Goal: Information Seeking & Learning: Learn about a topic

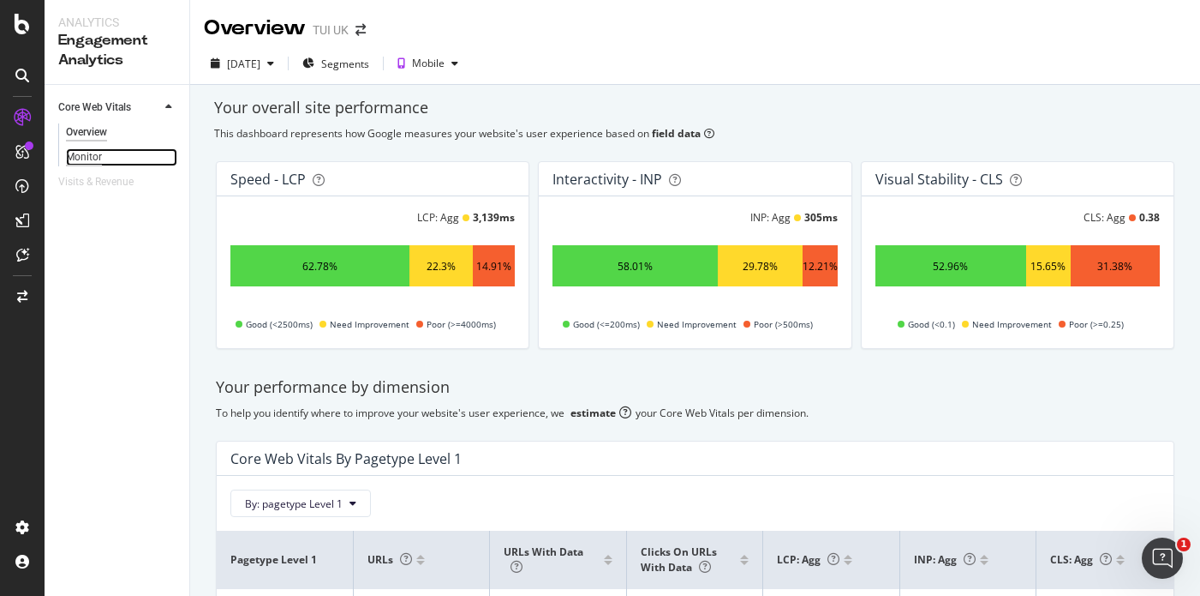
click at [95, 162] on div "Monitor" at bounding box center [84, 157] width 36 height 18
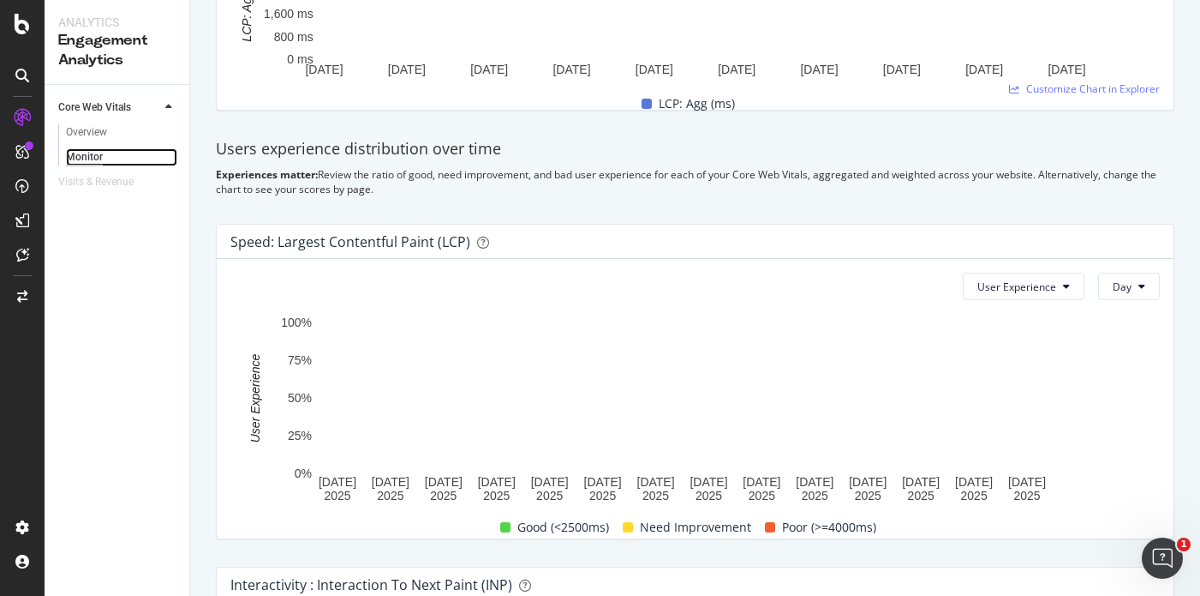
scroll to position [365, 0]
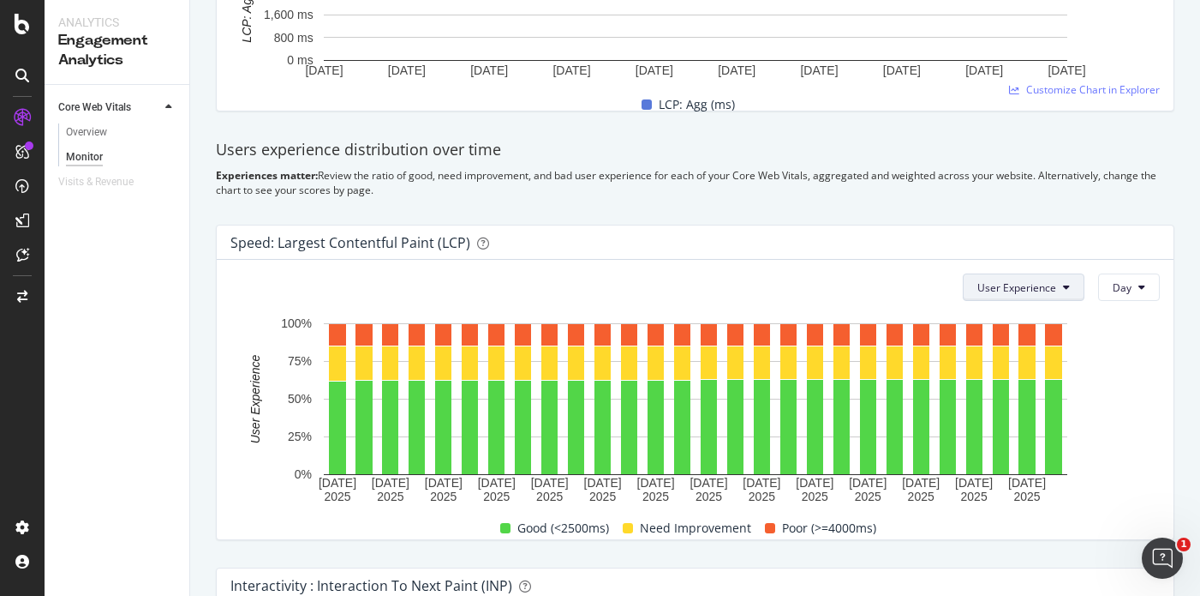
click at [1019, 281] on span "User Experience" at bounding box center [1017, 287] width 79 height 15
click at [961, 242] on div "Speed: Largest Contentful Paint (LCP)" at bounding box center [691, 242] width 921 height 17
